Goal: Information Seeking & Learning: Check status

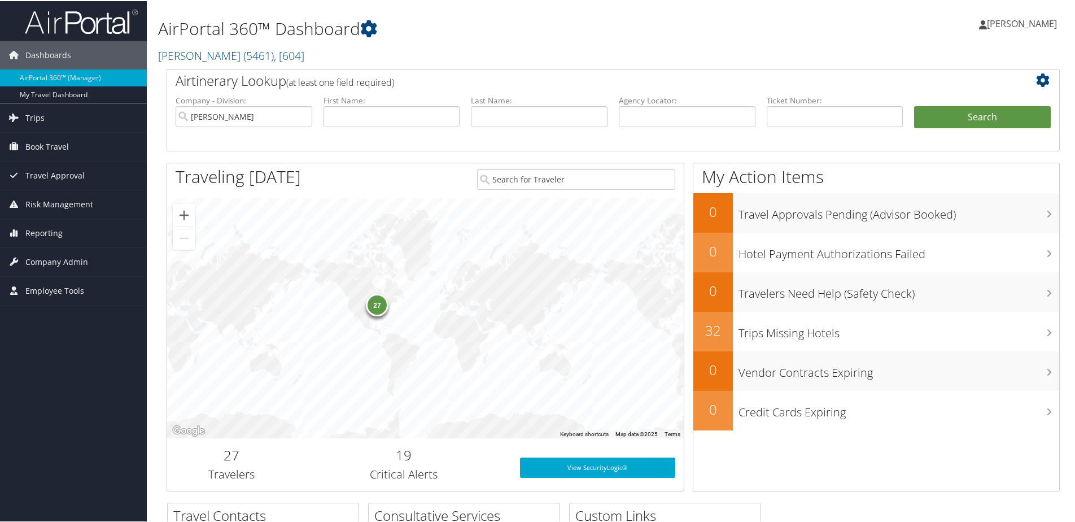
click at [759, 25] on div "Hannah Miller Hannah Miller My Settings Travel Agency Contacts View Travel Prof…" at bounding box center [900, 27] width 360 height 43
click at [39, 232] on span "Reporting" at bounding box center [43, 232] width 37 height 28
click at [42, 250] on link "Unused Tickets" at bounding box center [73, 254] width 147 height 17
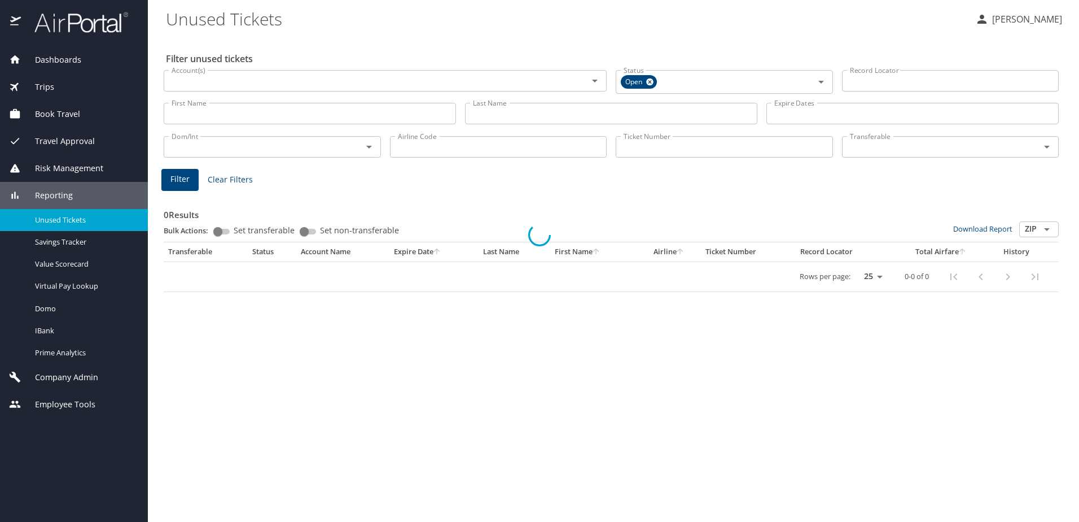
select select "US"
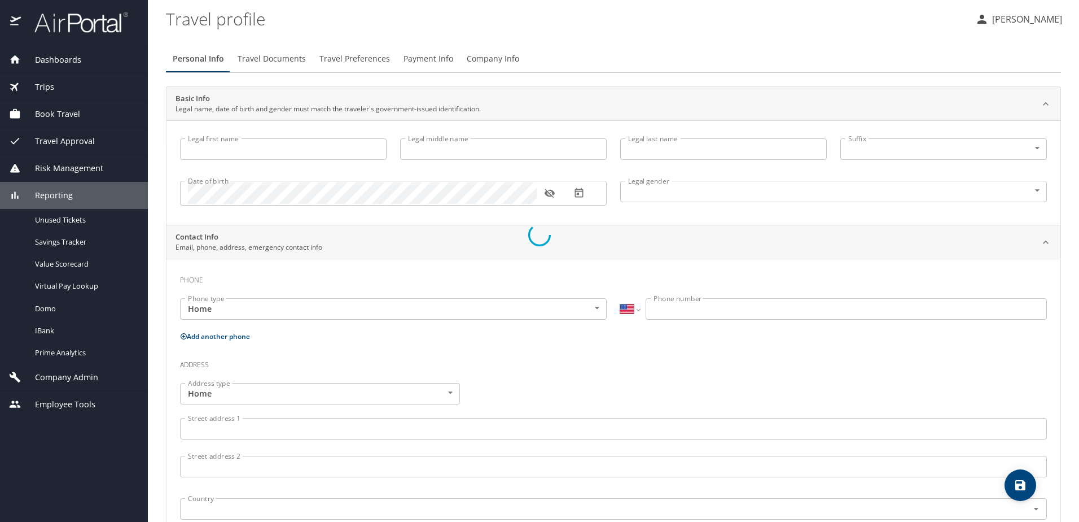
type input "[PERSON_NAME]"
type input "[DEMOGRAPHIC_DATA]"
select select "US"
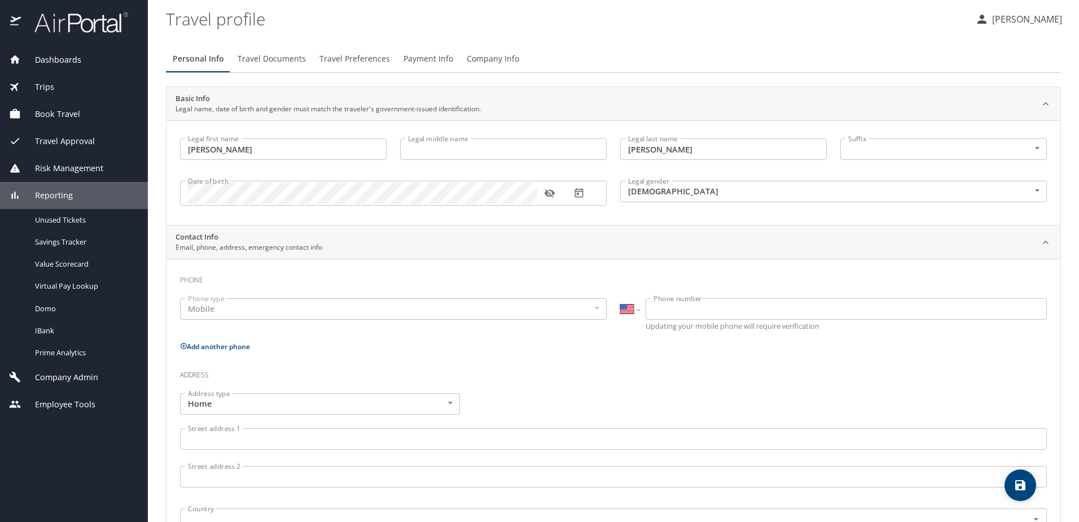
select select "US"
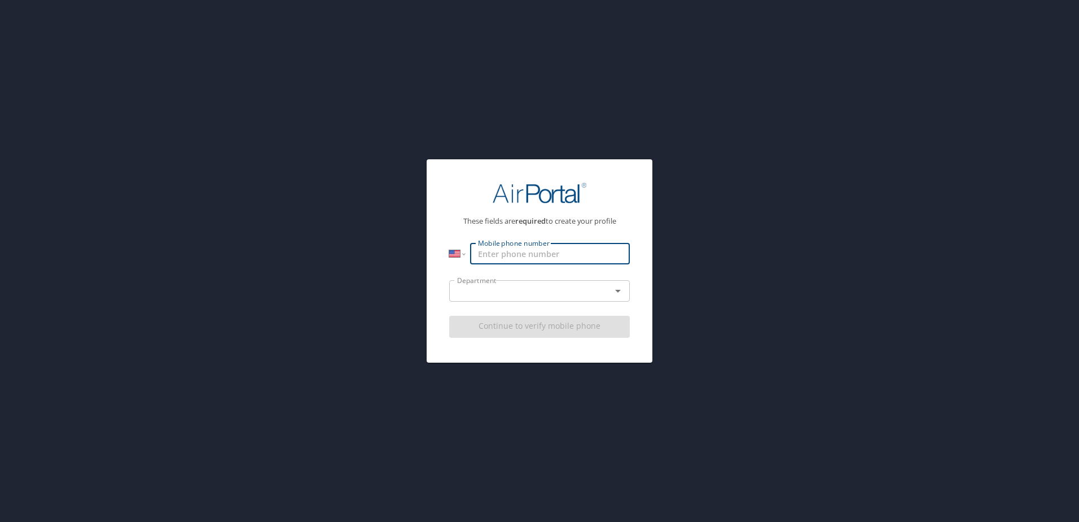
click at [510, 257] on input "Mobile phone number" at bounding box center [550, 253] width 160 height 21
click at [621, 301] on div "Department" at bounding box center [539, 290] width 181 height 21
type input "[PHONE_NUMBER]"
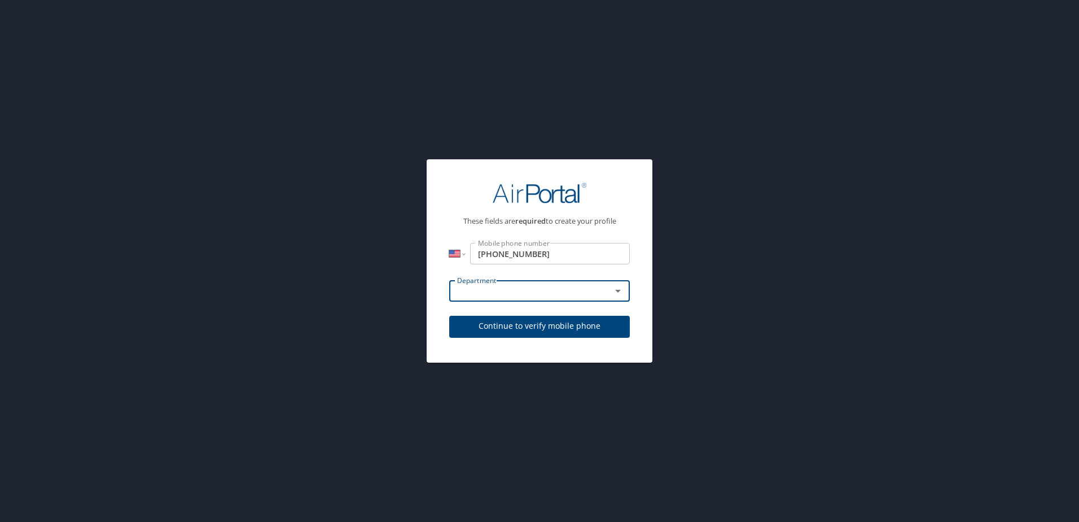
click at [621, 301] on div "Department" at bounding box center [539, 290] width 181 height 21
click at [617, 291] on icon "Open" at bounding box center [618, 291] width 6 height 3
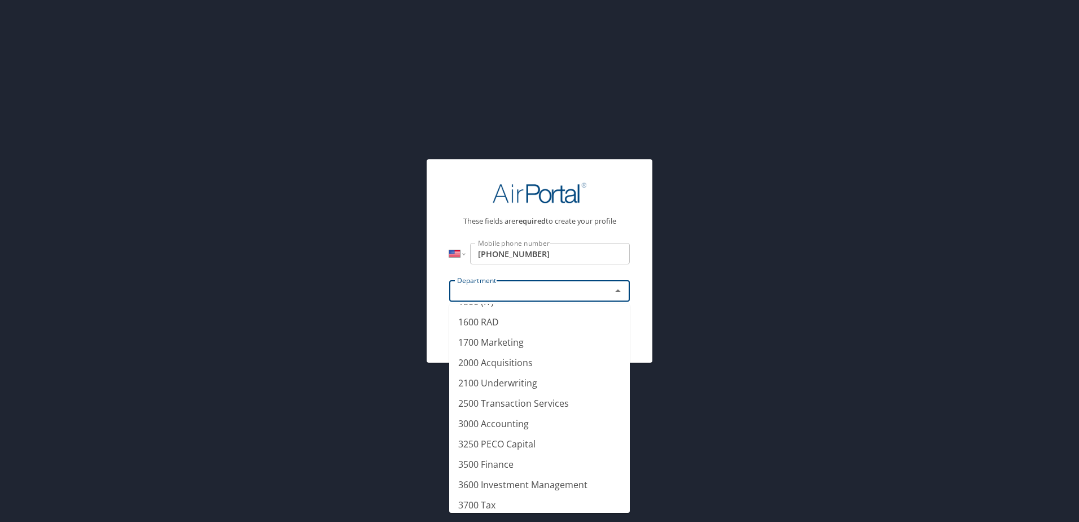
scroll to position [93, 0]
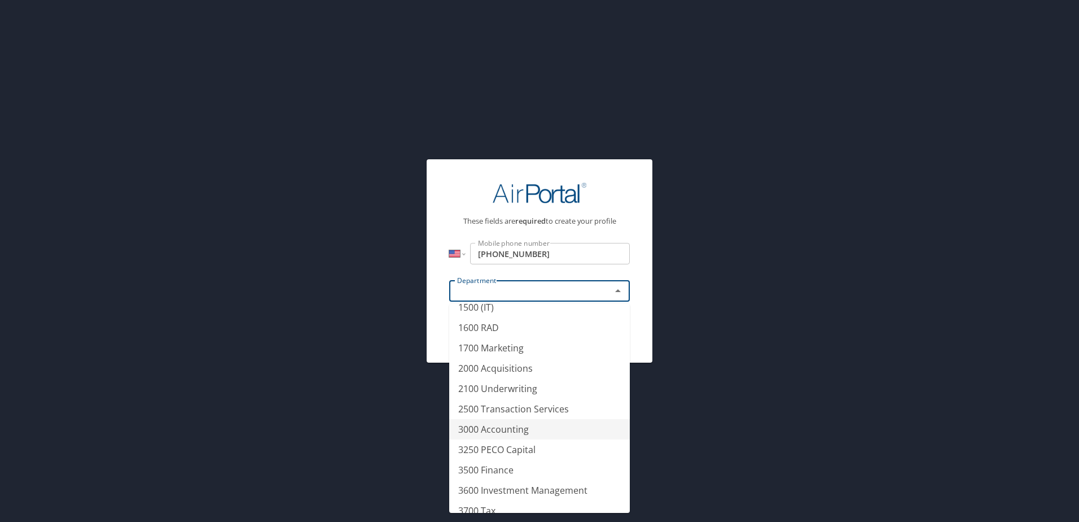
click at [522, 430] on li "3000 Accounting" at bounding box center [539, 429] width 181 height 20
type input "3000 Accounting"
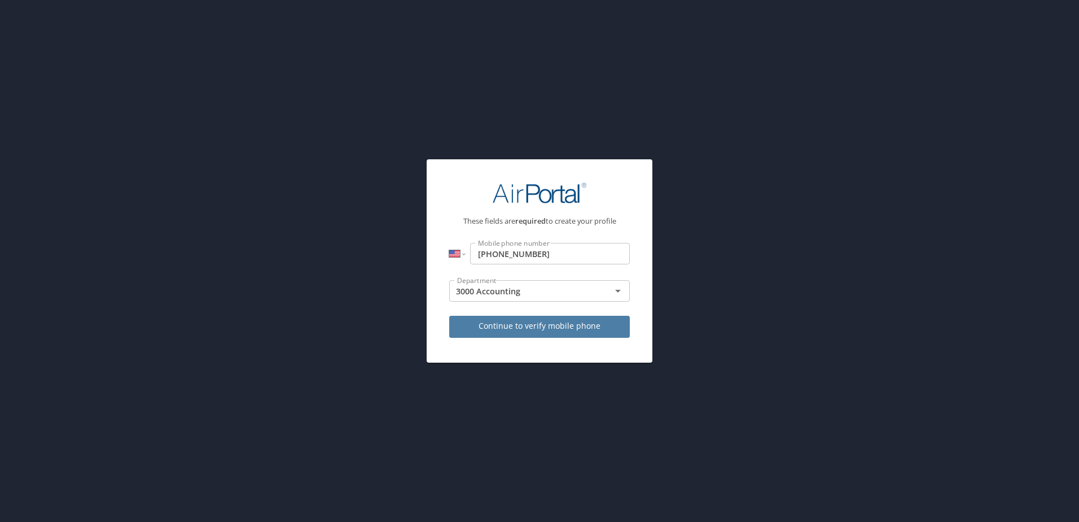
click at [546, 324] on span "Continue to verify mobile phone" at bounding box center [539, 326] width 163 height 14
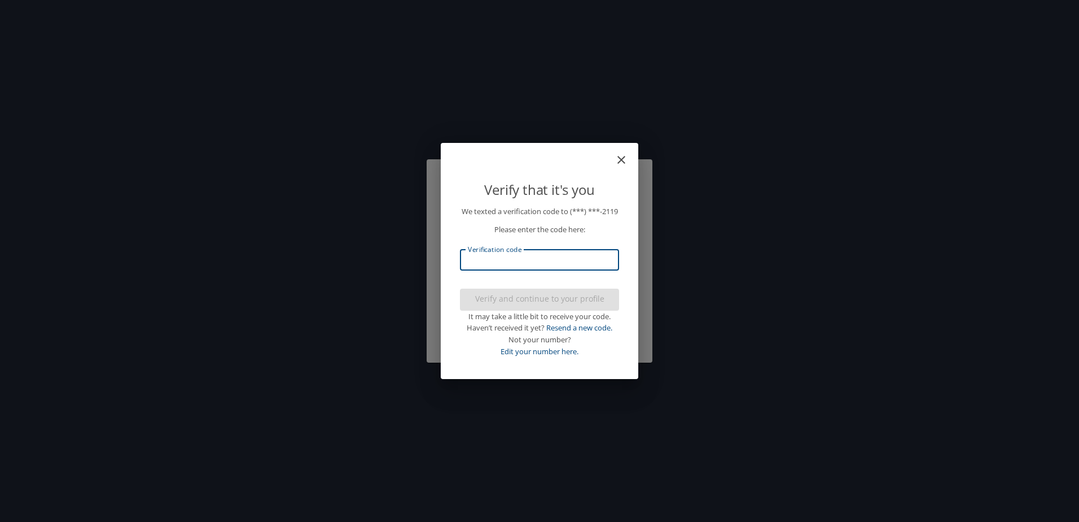
click at [502, 264] on input "Verification code" at bounding box center [539, 259] width 159 height 21
type input "441194"
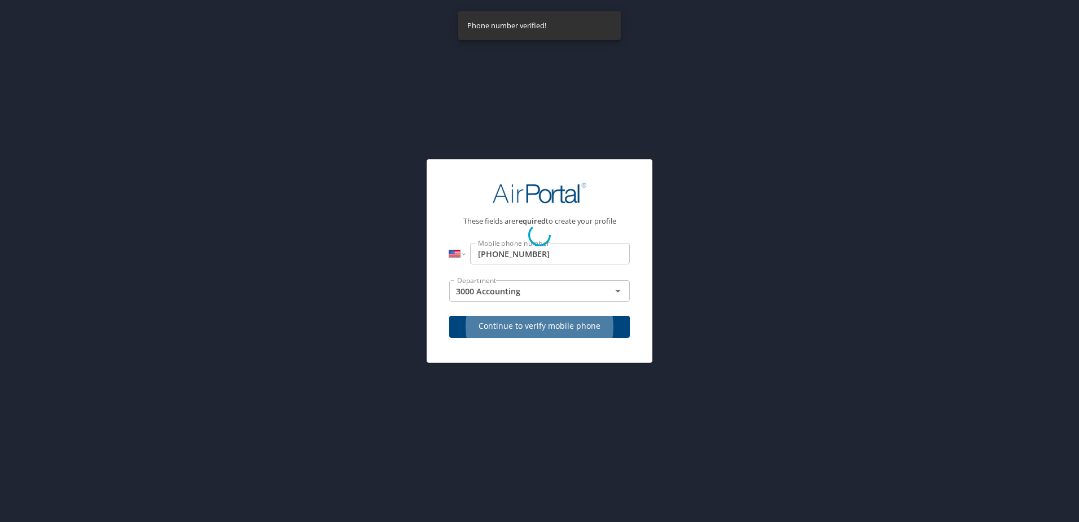
select select "US"
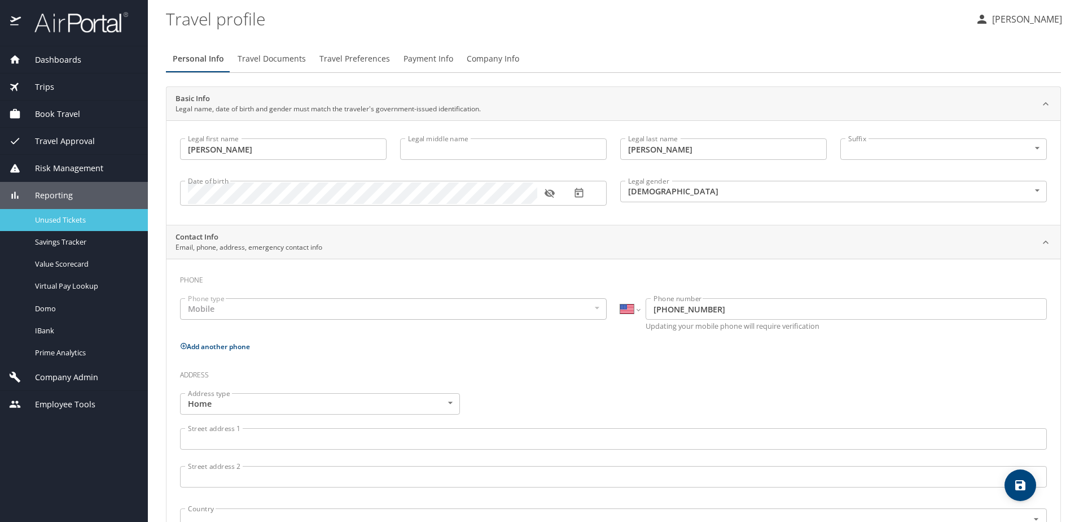
click at [68, 217] on span "Unused Tickets" at bounding box center [84, 219] width 99 height 11
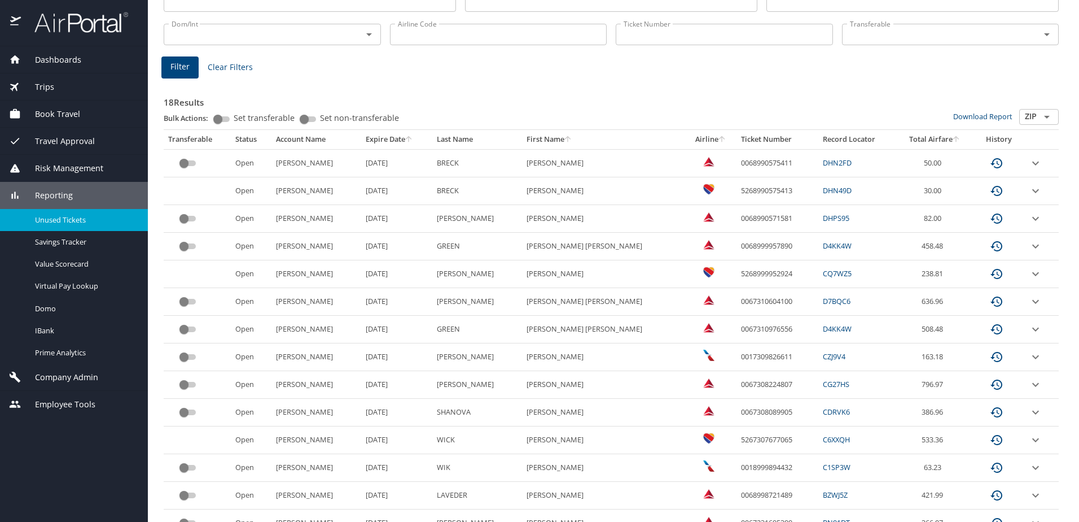
scroll to position [133, 0]
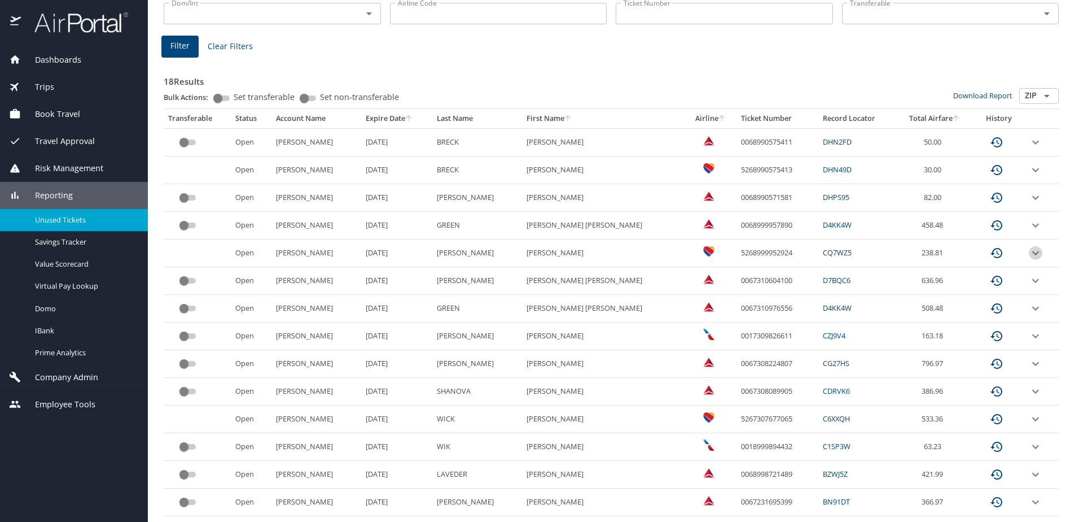
click at [1032, 251] on icon "expand row" at bounding box center [1035, 253] width 7 height 4
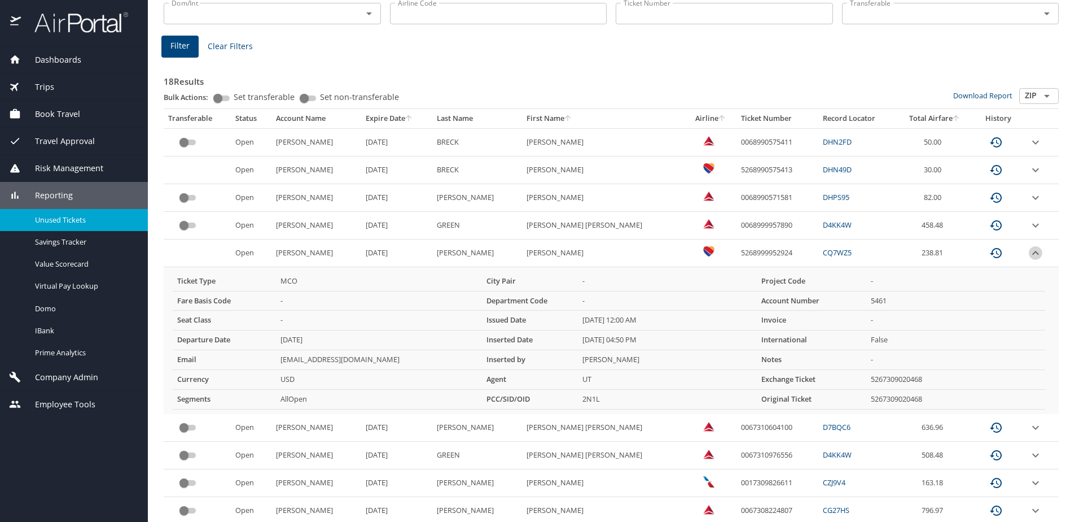
click at [1032, 251] on icon "expand row" at bounding box center [1035, 253] width 7 height 4
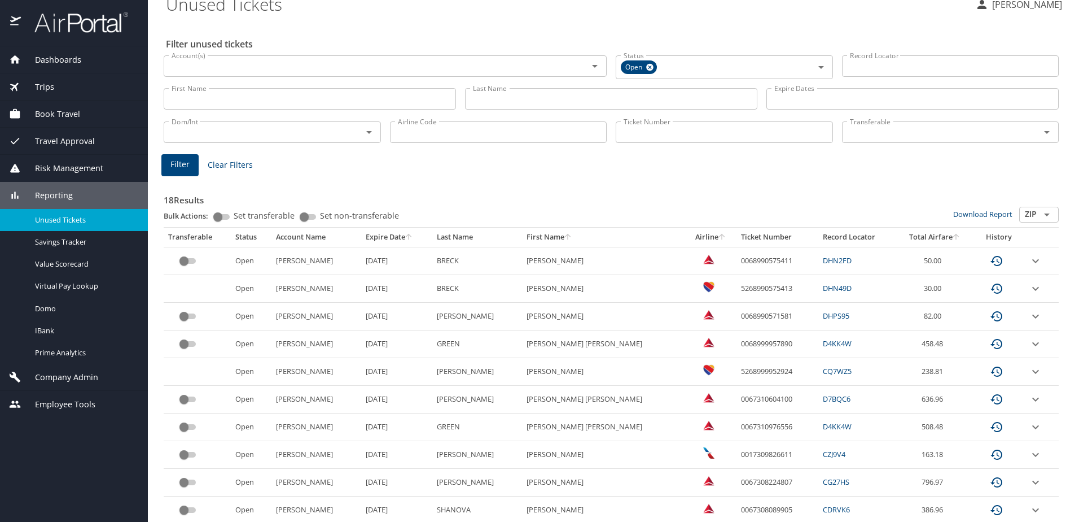
scroll to position [0, 0]
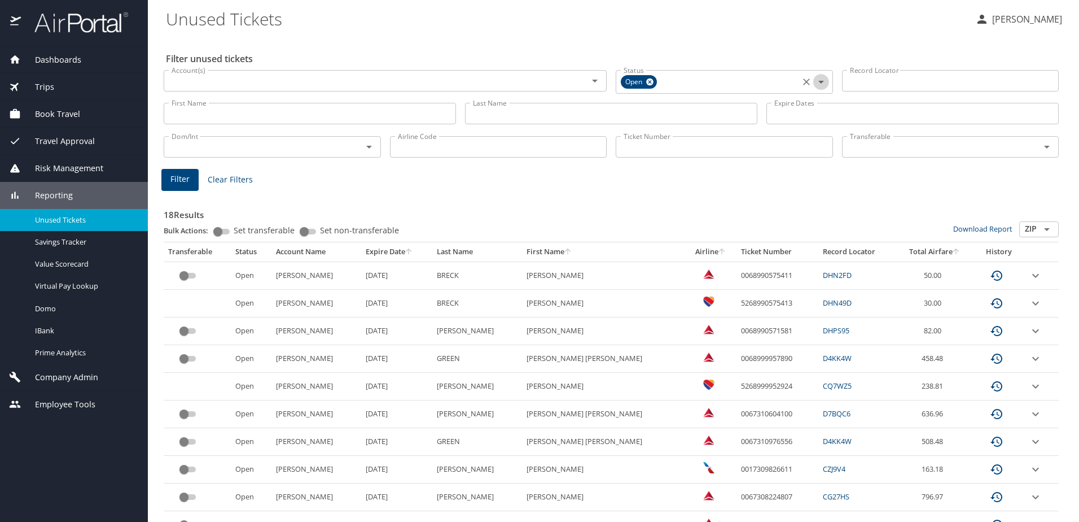
click at [817, 83] on icon "Open" at bounding box center [821, 82] width 14 height 14
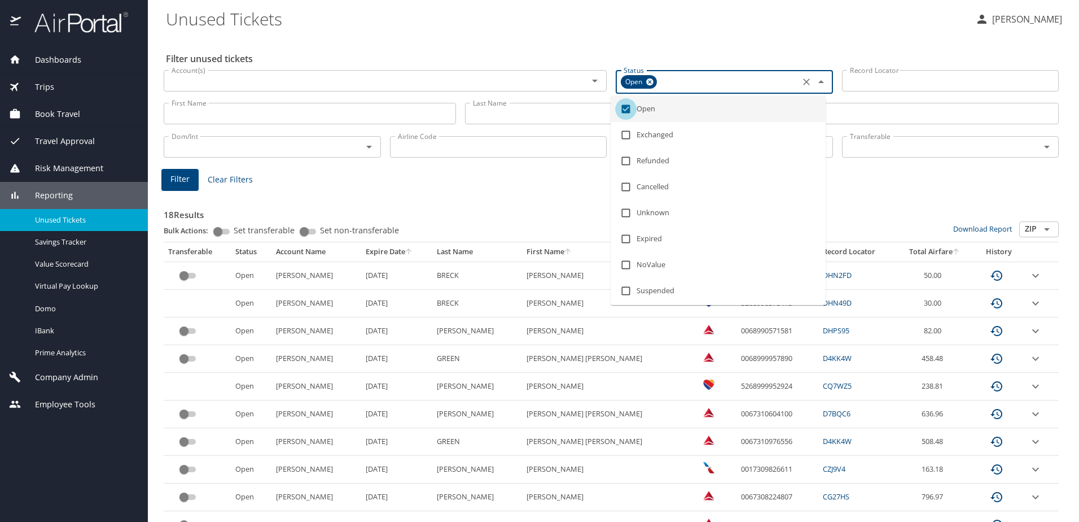
click at [627, 107] on input "checkbox" at bounding box center [625, 108] width 21 height 21
checkbox input "false"
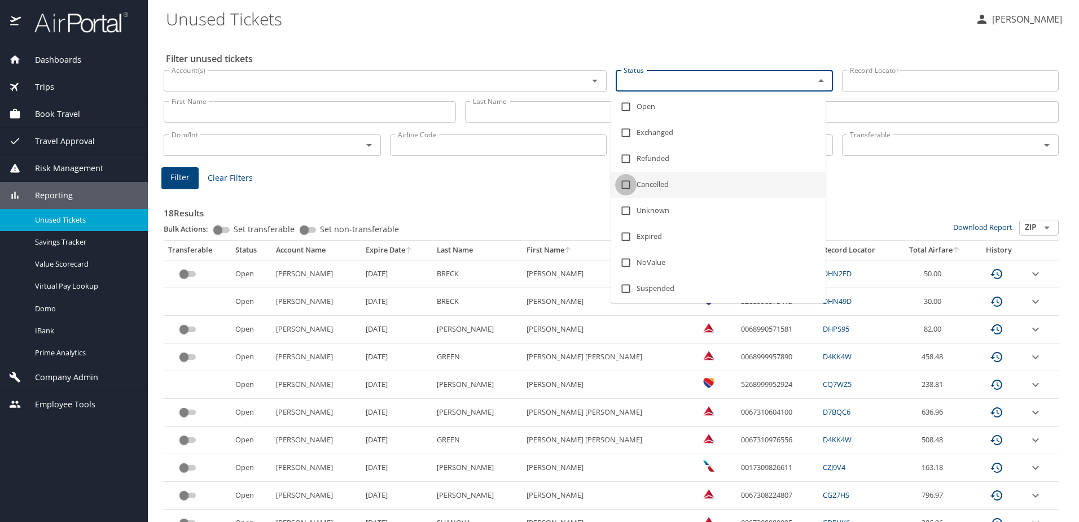
click at [627, 182] on input "checkbox" at bounding box center [625, 184] width 21 height 21
checkbox input "true"
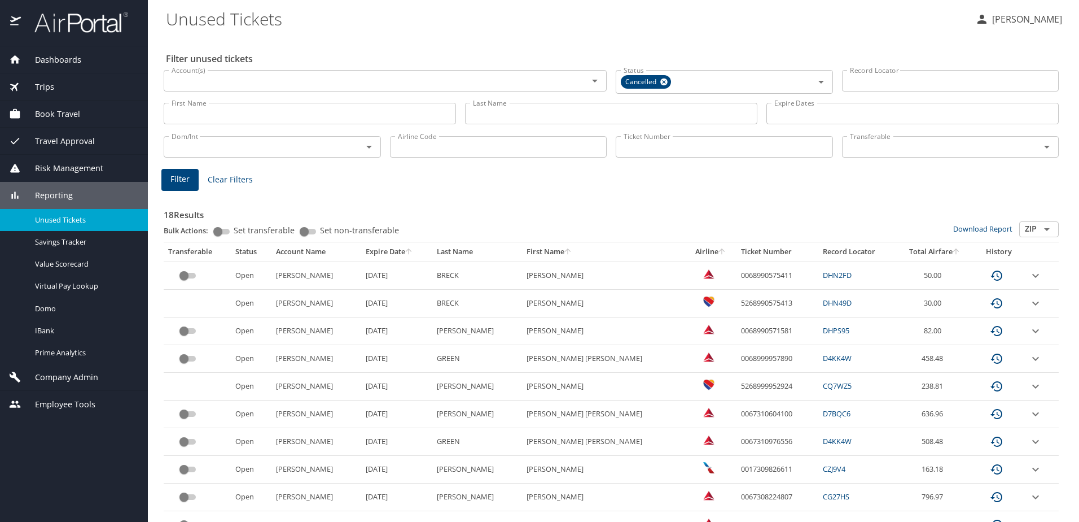
click at [906, 193] on div "18 Results Bulk Actions: Set transferable Set non-transferable Download Report …" at bounding box center [611, 491] width 895 height 597
click at [179, 177] on span "Filter" at bounding box center [179, 179] width 19 height 14
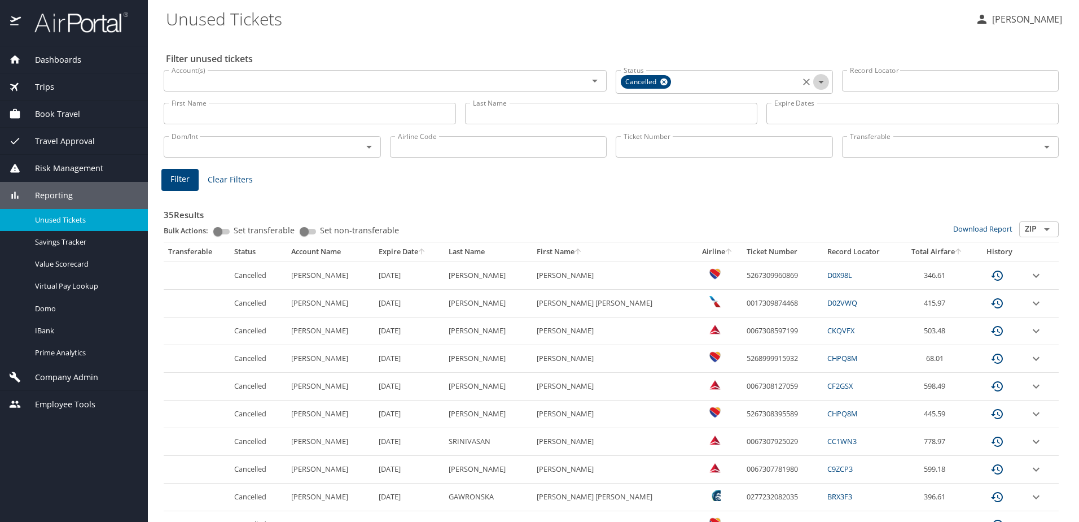
click at [818, 80] on icon "Open" at bounding box center [821, 82] width 14 height 14
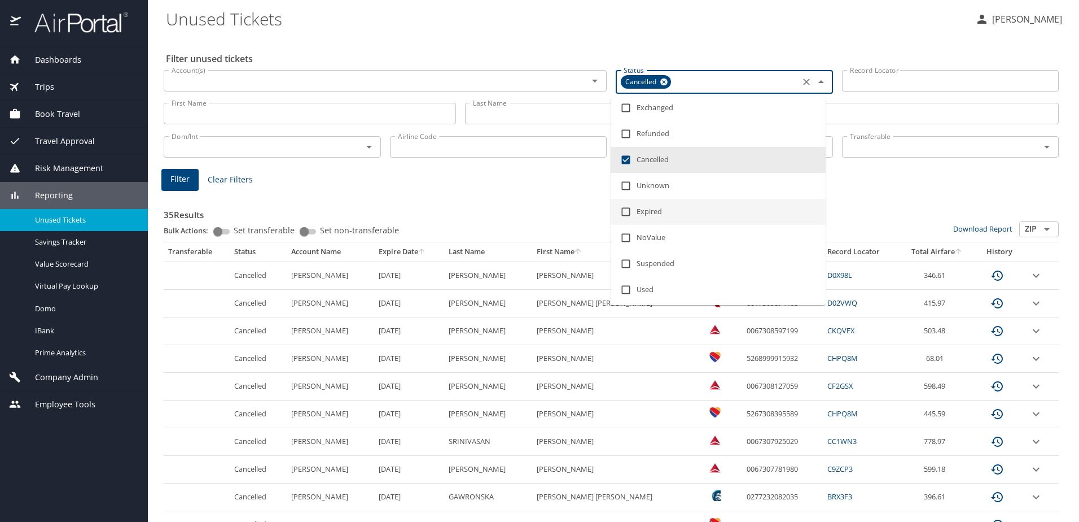
scroll to position [29, 0]
click at [626, 157] on input "checkbox" at bounding box center [625, 157] width 21 height 21
checkbox input "false"
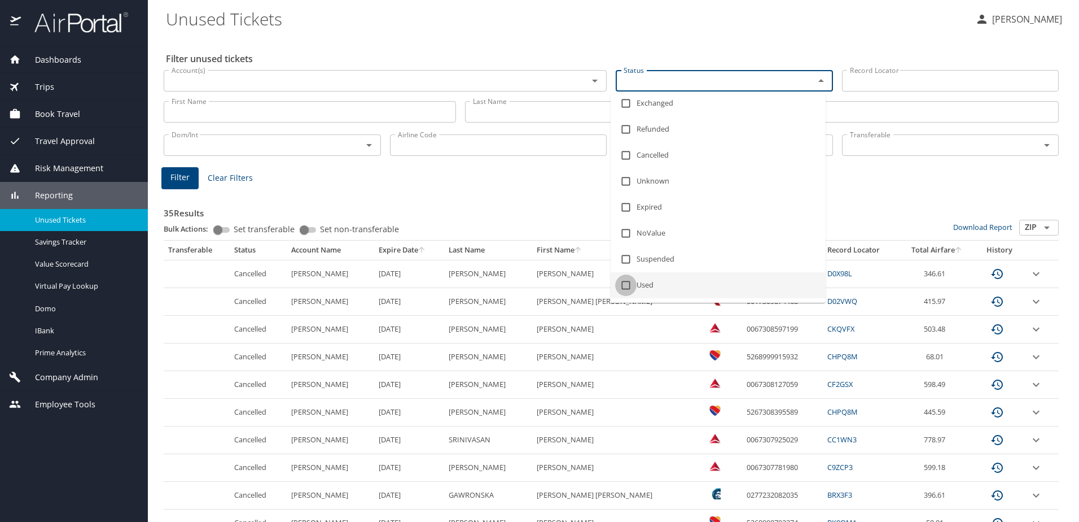
click at [625, 286] on input "checkbox" at bounding box center [625, 284] width 21 height 21
checkbox input "true"
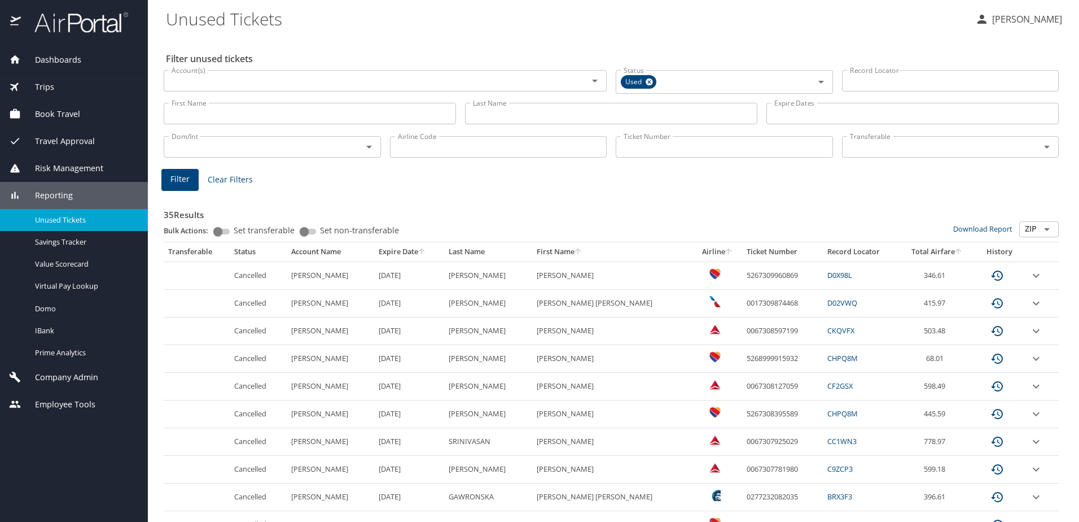
click at [174, 181] on span "Filter" at bounding box center [179, 179] width 19 height 14
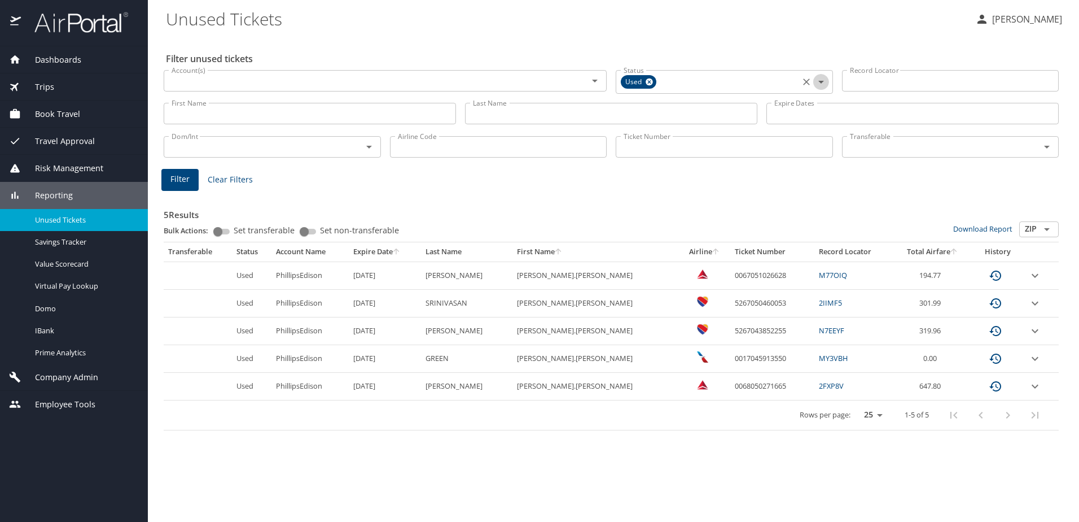
click at [824, 78] on icon "Open" at bounding box center [821, 82] width 14 height 14
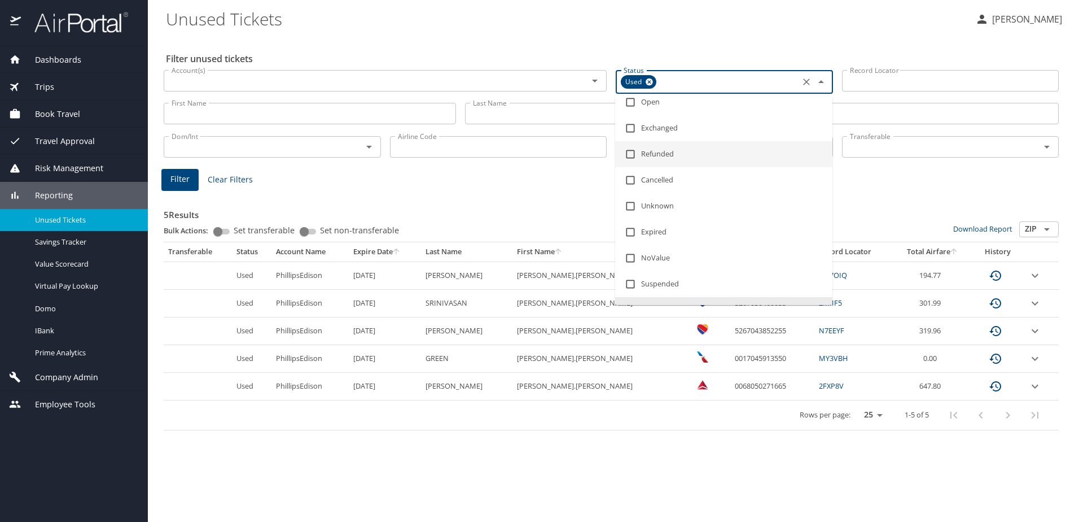
scroll to position [0, 0]
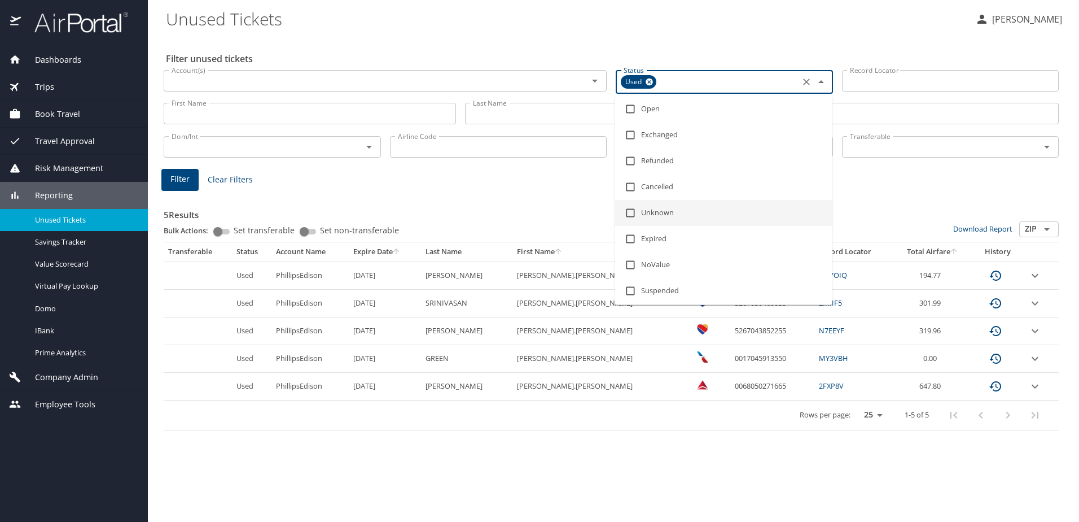
click at [628, 214] on input "checkbox" at bounding box center [630, 212] width 21 height 21
checkbox input "true"
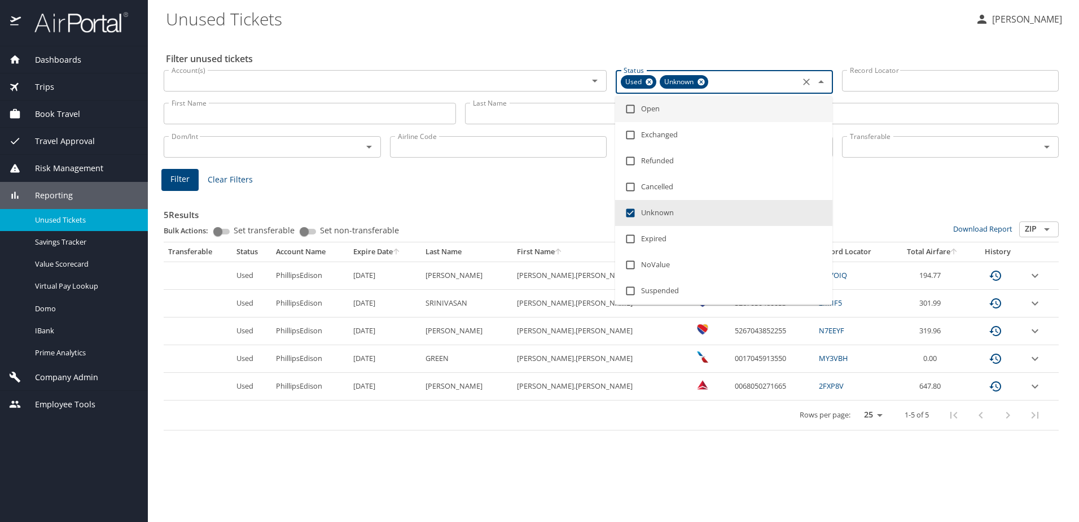
click at [649, 84] on icon at bounding box center [649, 81] width 7 height 7
checkbox input "false"
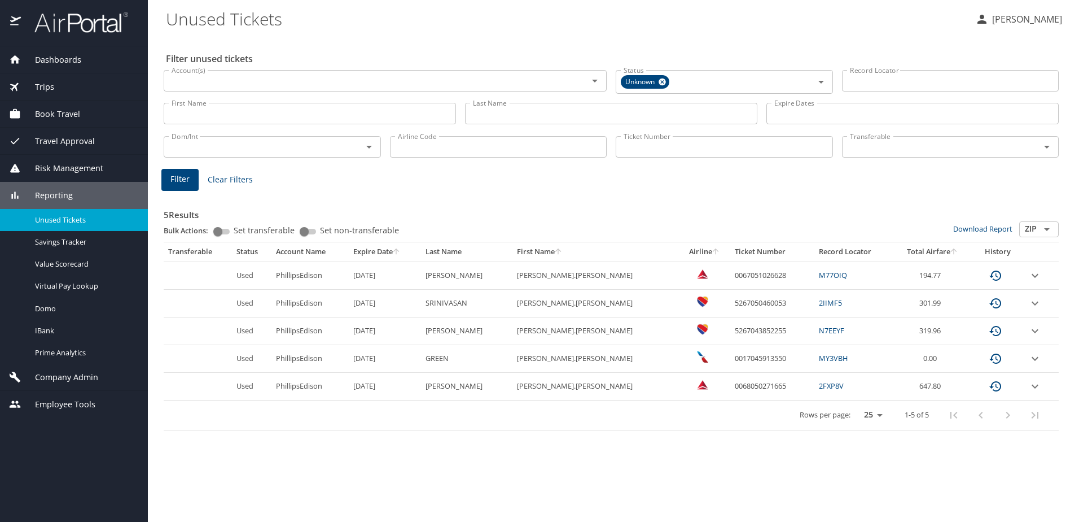
click at [477, 192] on div "5 Results Bulk Actions: Set transferable Set non-transferable Download Report Z…" at bounding box center [611, 309] width 904 height 251
click at [178, 176] on span "Filter" at bounding box center [179, 179] width 19 height 14
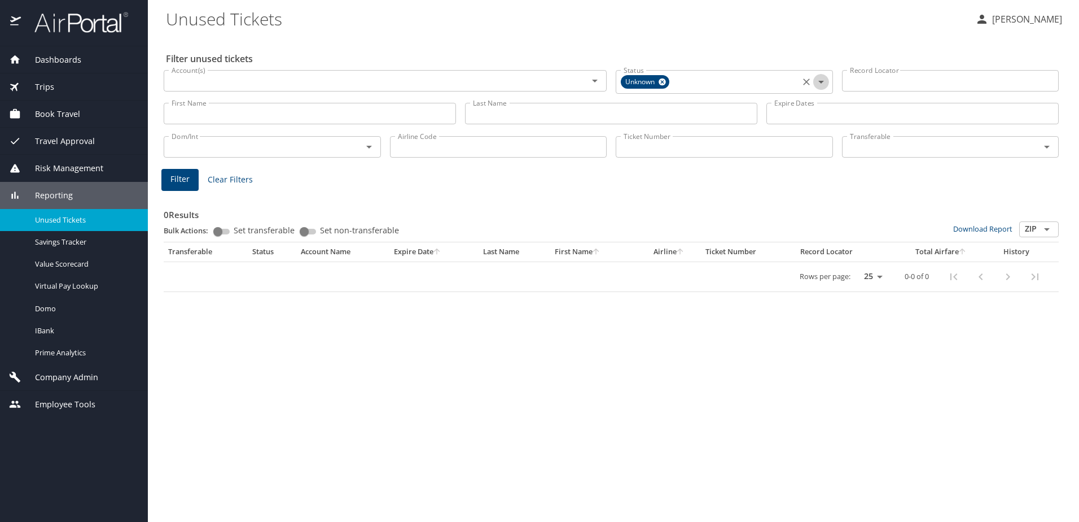
click at [822, 85] on icon "Open" at bounding box center [821, 82] width 14 height 14
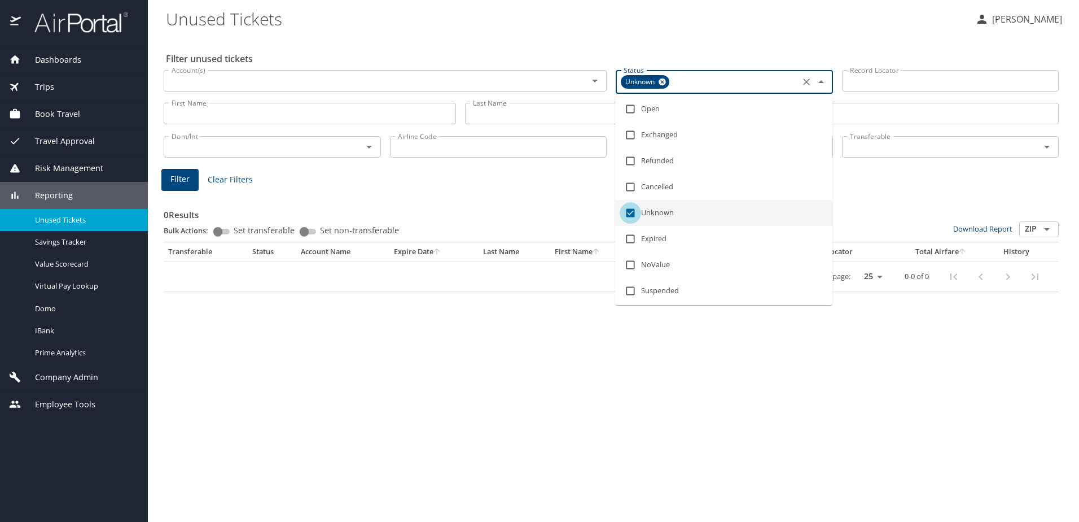
click at [633, 212] on input "checkbox" at bounding box center [630, 212] width 21 height 21
checkbox input "false"
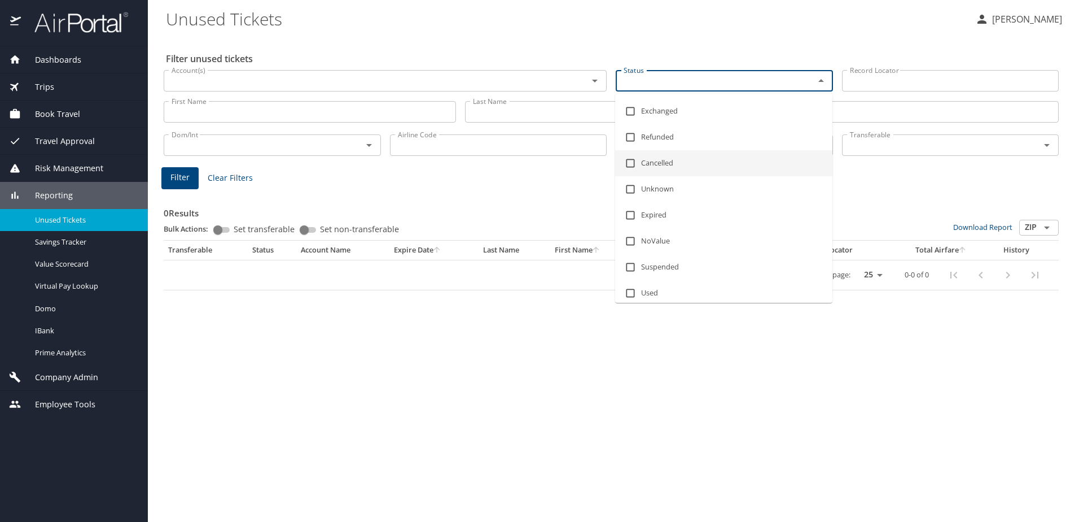
scroll to position [29, 0]
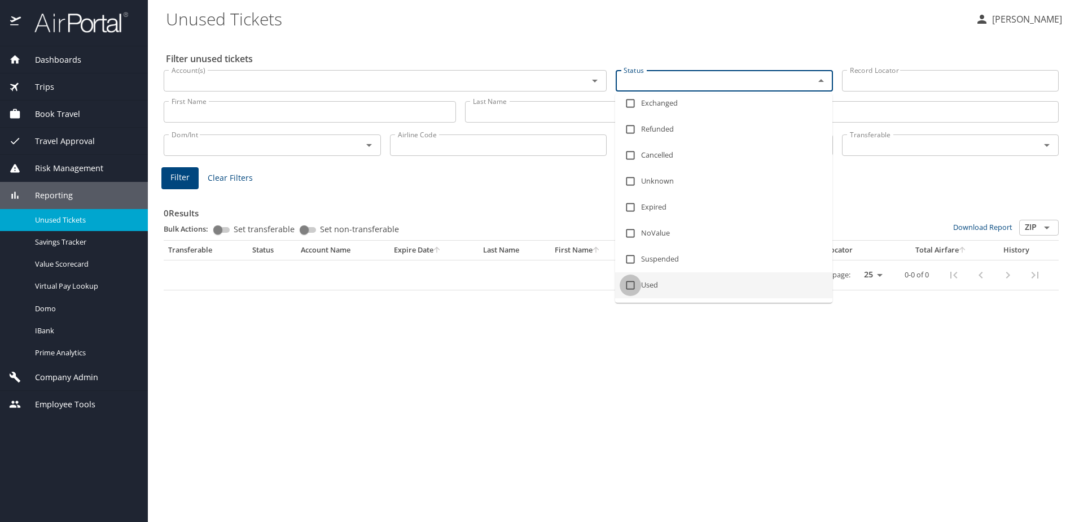
click at [630, 287] on input "checkbox" at bounding box center [630, 284] width 21 height 21
click at [629, 287] on input "checkbox" at bounding box center [630, 287] width 21 height 21
checkbox input "false"
click at [630, 103] on input "checkbox" at bounding box center [630, 103] width 21 height 21
checkbox input "true"
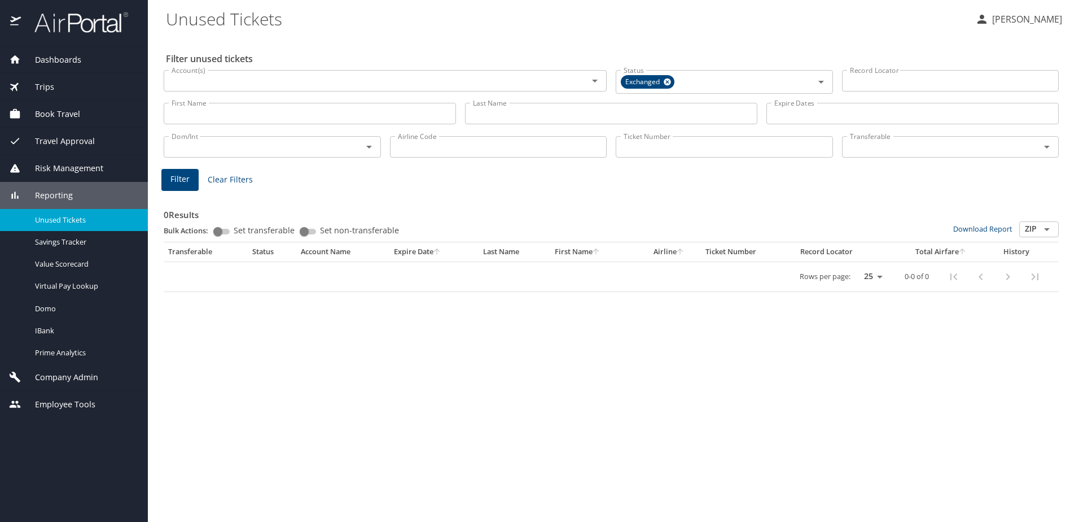
click at [391, 206] on h3 "0 Results" at bounding box center [611, 212] width 895 height 20
click at [179, 180] on span "Filter" at bounding box center [179, 179] width 19 height 14
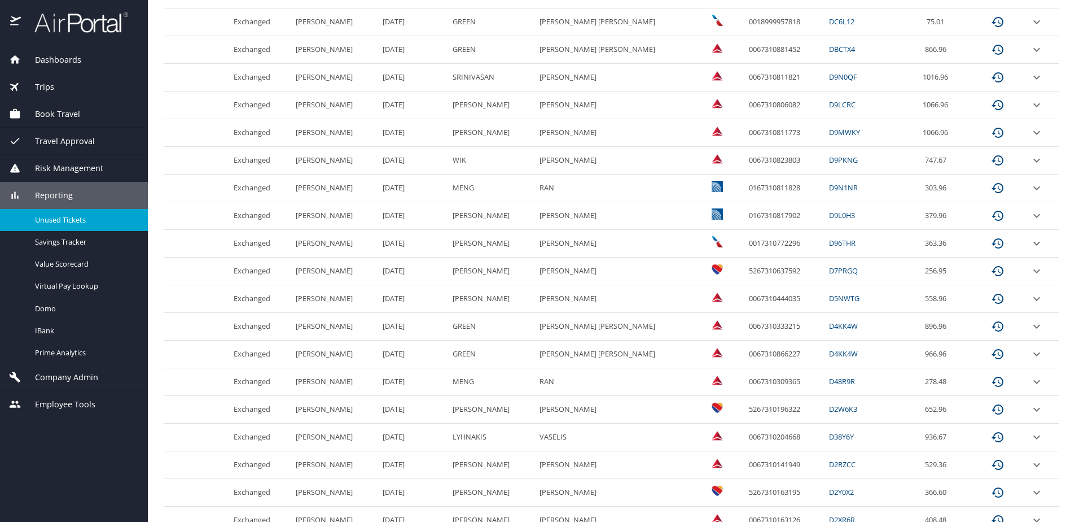
scroll to position [466, 0]
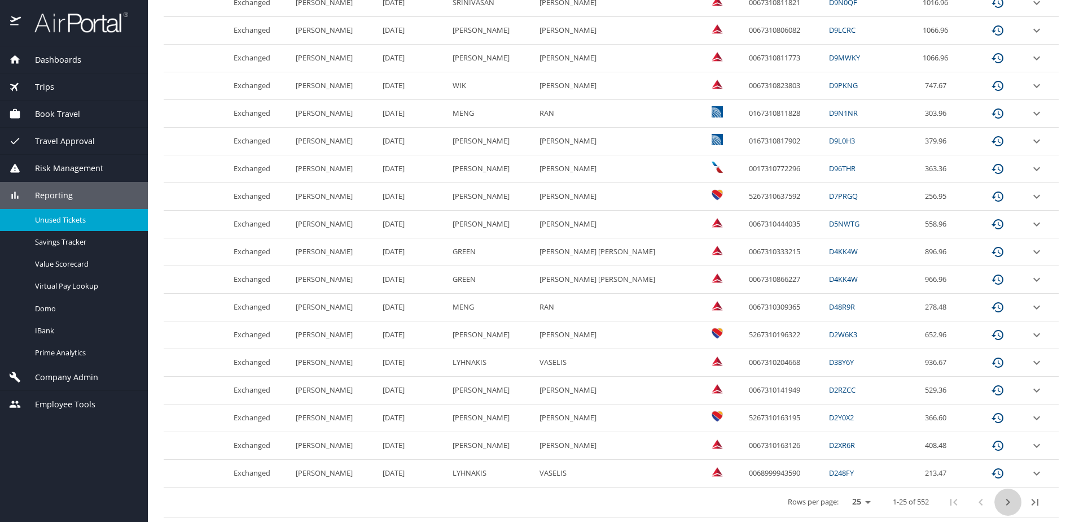
click at [1001, 505] on icon "next page" at bounding box center [1008, 502] width 14 height 14
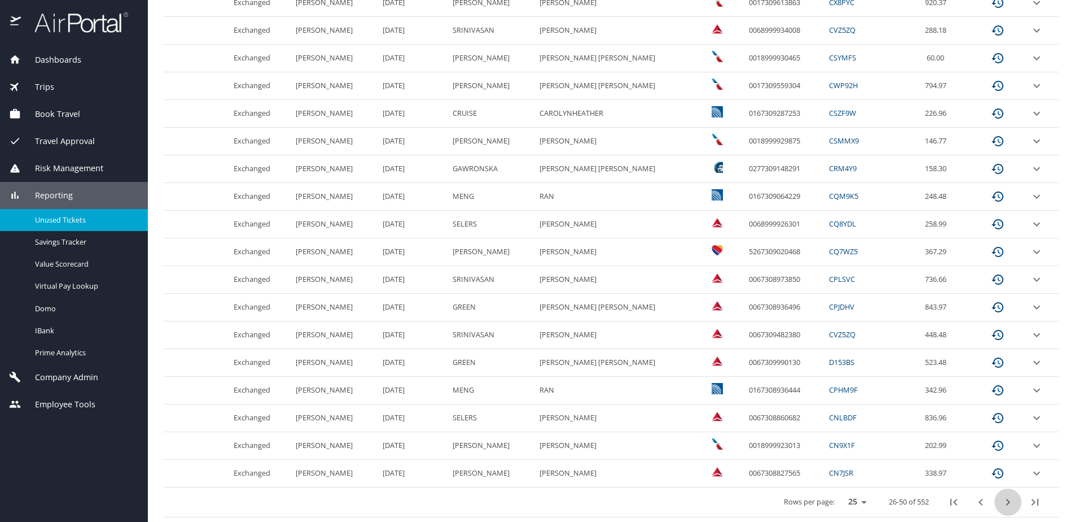
click at [1001, 505] on icon "next page" at bounding box center [1008, 502] width 14 height 14
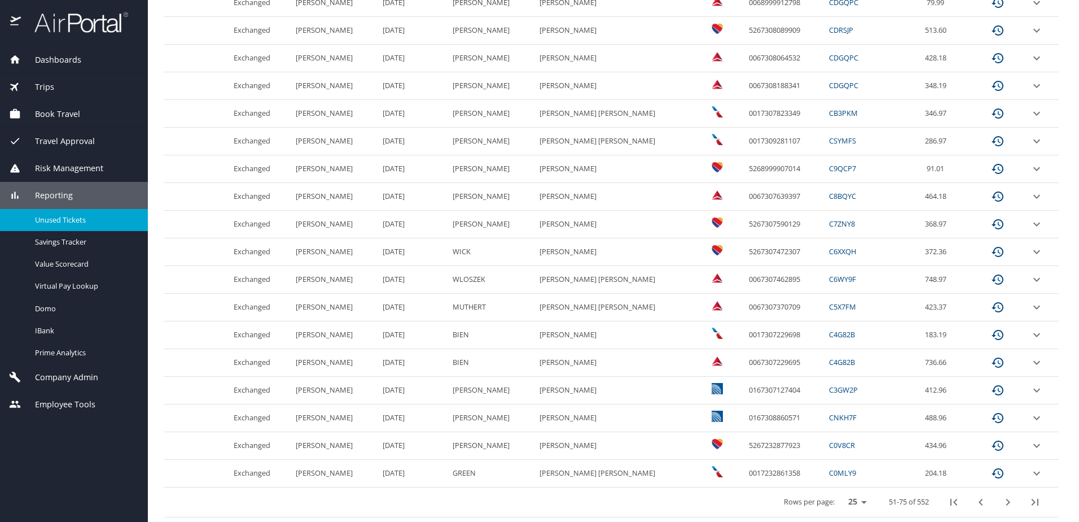
click at [1001, 505] on icon "next page" at bounding box center [1008, 502] width 14 height 14
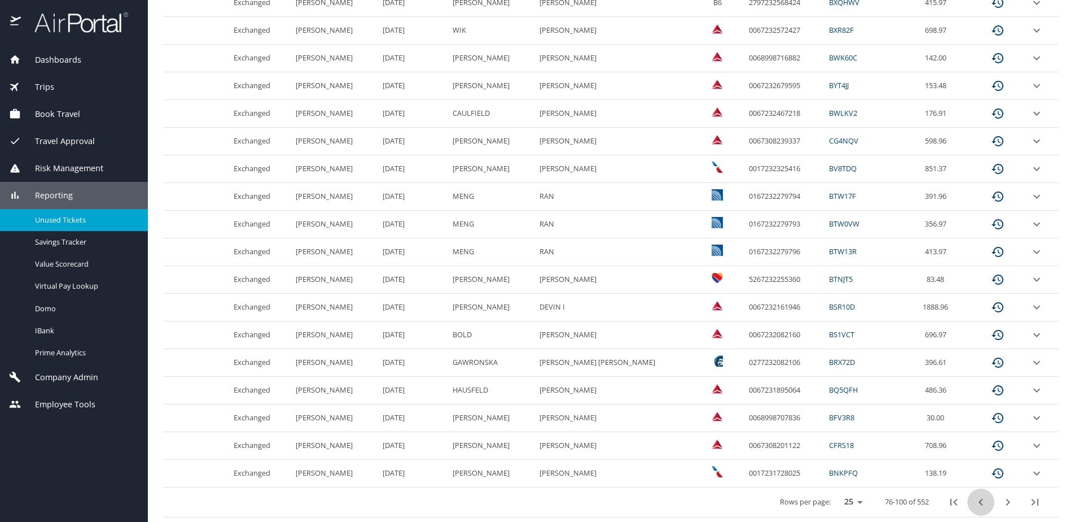
click at [974, 506] on icon "previous page" at bounding box center [981, 502] width 14 height 14
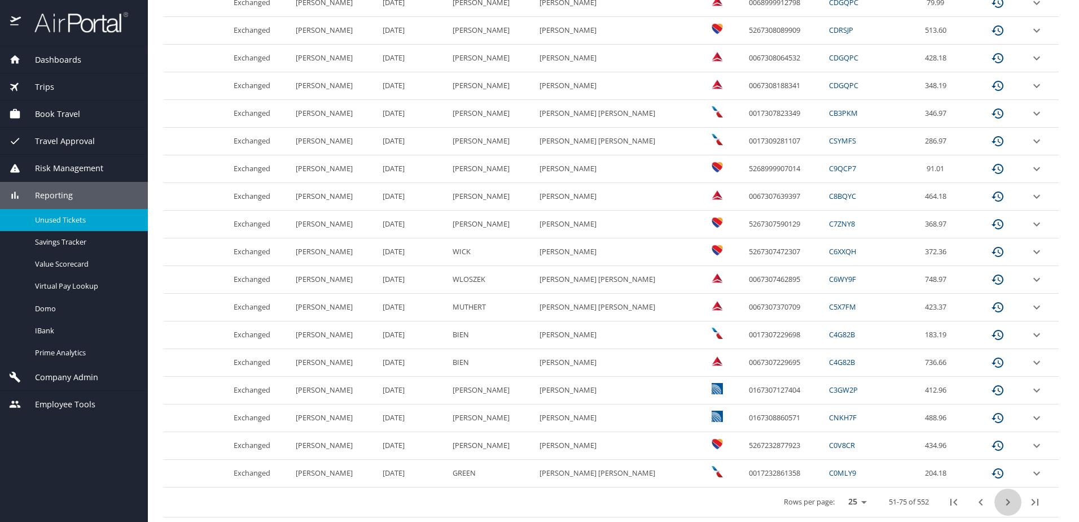
click at [1001, 508] on icon "next page" at bounding box center [1008, 502] width 14 height 14
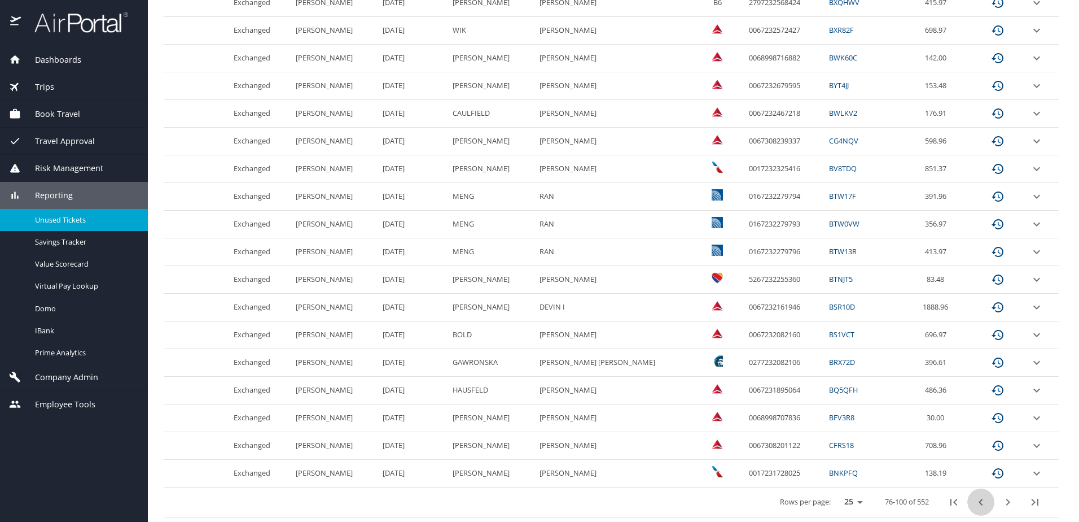
click at [979, 504] on icon "previous page" at bounding box center [981, 501] width 4 height 7
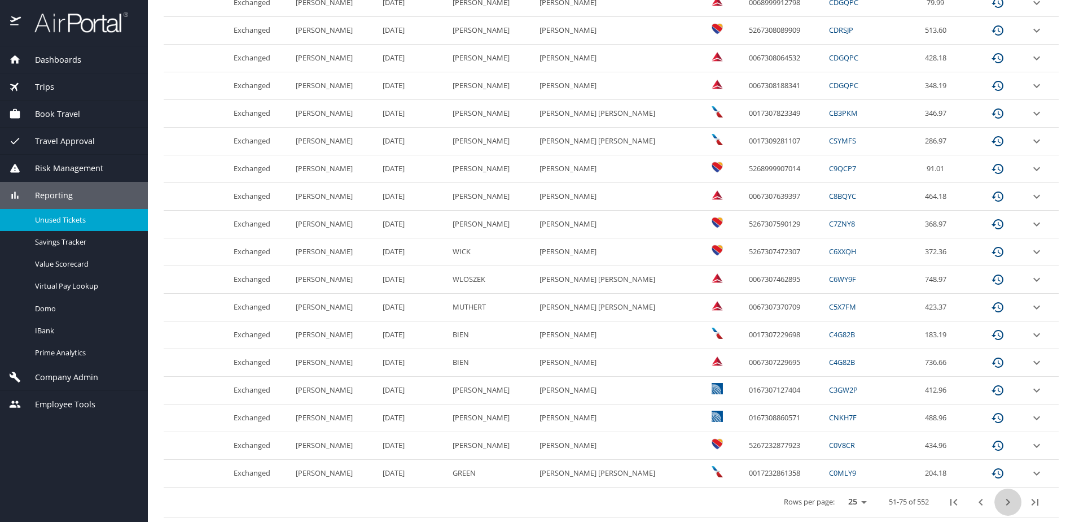
click at [1004, 500] on icon "next page" at bounding box center [1008, 502] width 14 height 14
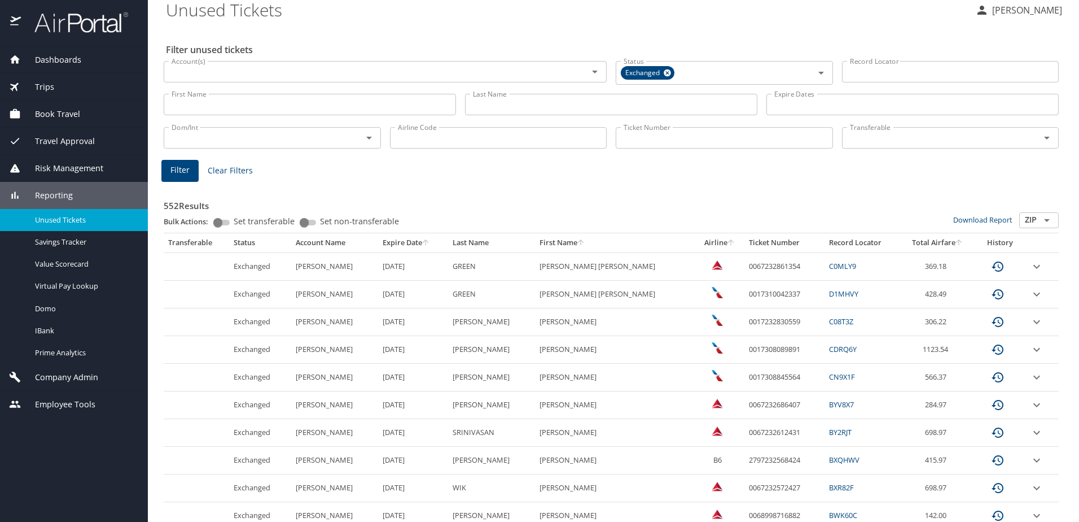
scroll to position [0, 0]
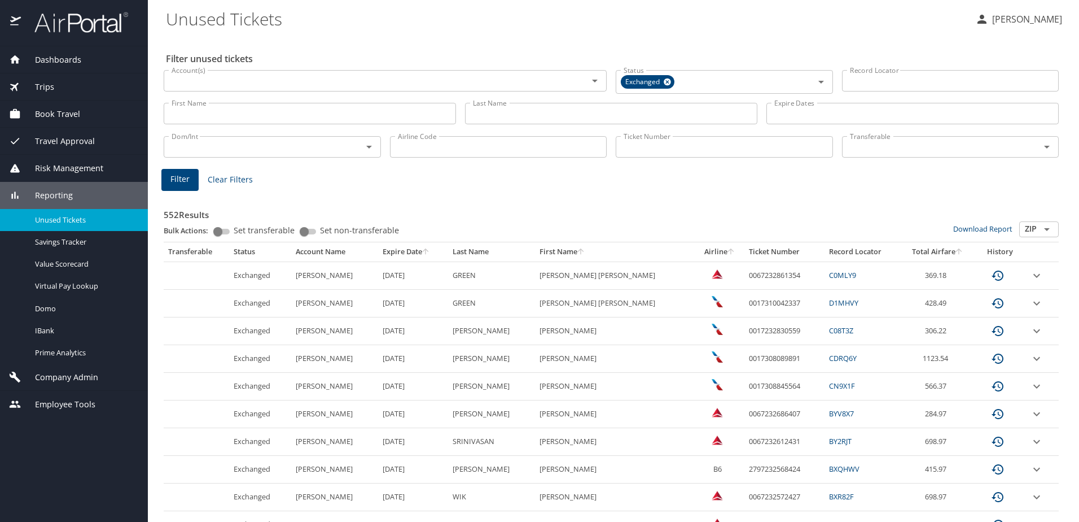
click at [67, 60] on span "Dashboards" at bounding box center [51, 60] width 60 height 12
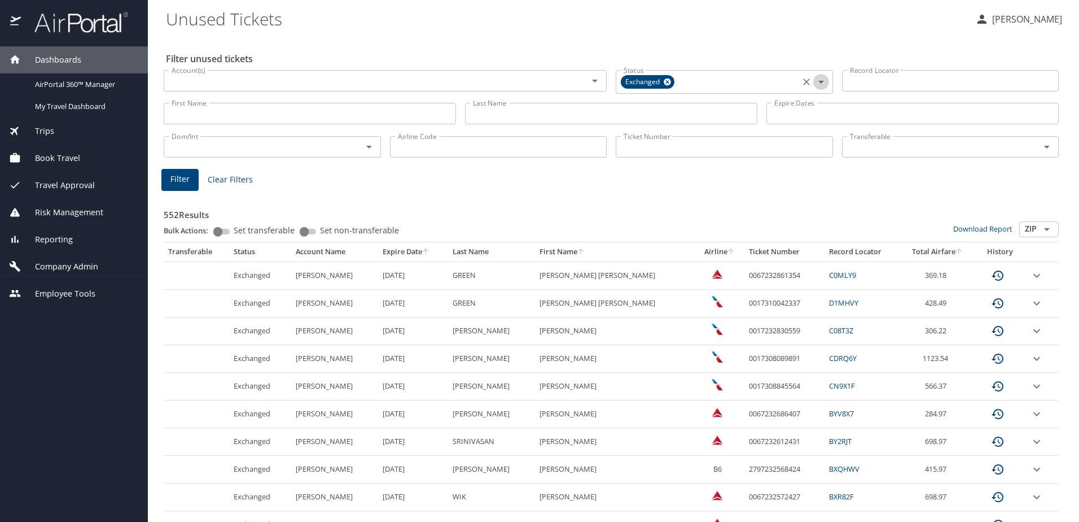
click at [819, 80] on icon "Open" at bounding box center [821, 82] width 14 height 14
click at [227, 179] on span "Clear Filters" at bounding box center [230, 180] width 45 height 14
click at [227, 179] on span "Clear Filters" at bounding box center [230, 178] width 45 height 14
click at [816, 82] on icon "Open" at bounding box center [821, 81] width 14 height 14
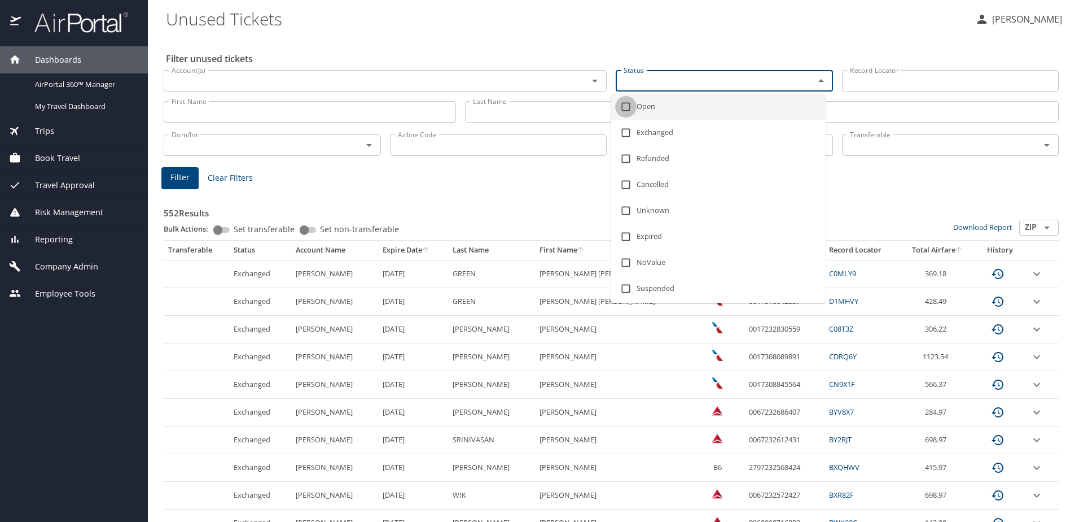
click at [625, 107] on input "checkbox" at bounding box center [625, 106] width 21 height 21
checkbox input "true"
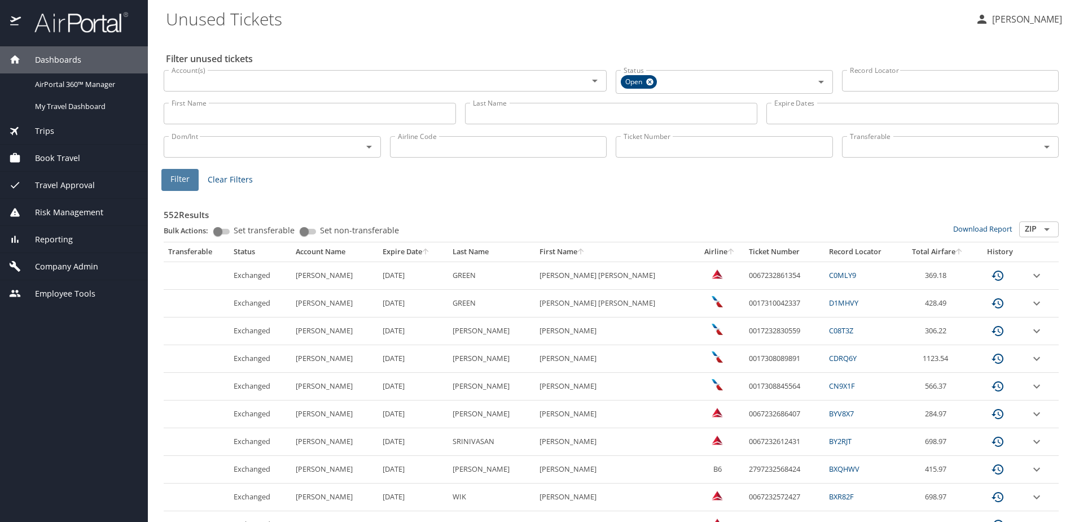
click at [162, 181] on button "Filter" at bounding box center [179, 180] width 37 height 22
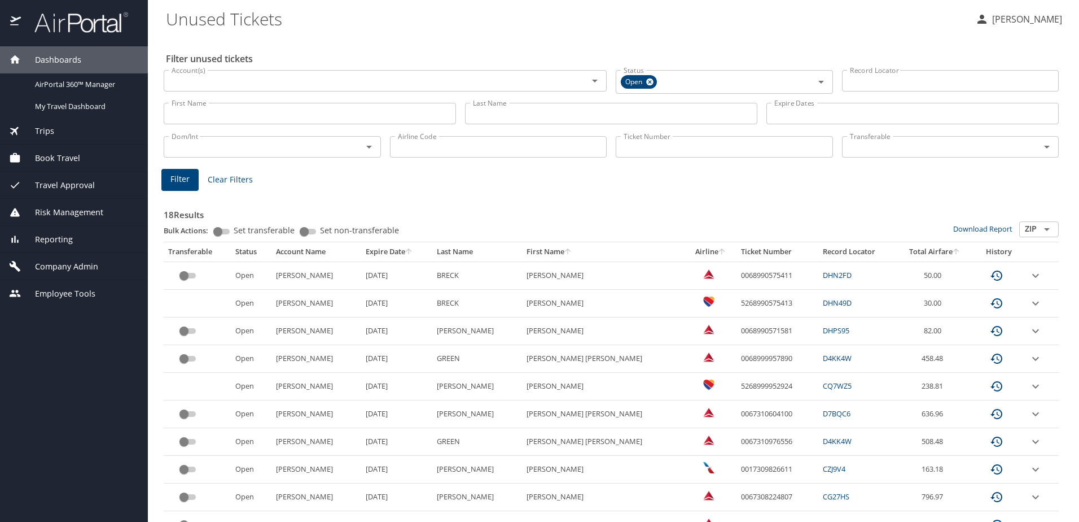
click at [525, 187] on div "18 Results Bulk Actions: Set transferable Set non-transferable Download Report …" at bounding box center [611, 489] width 904 height 610
